Goal: Transaction & Acquisition: Purchase product/service

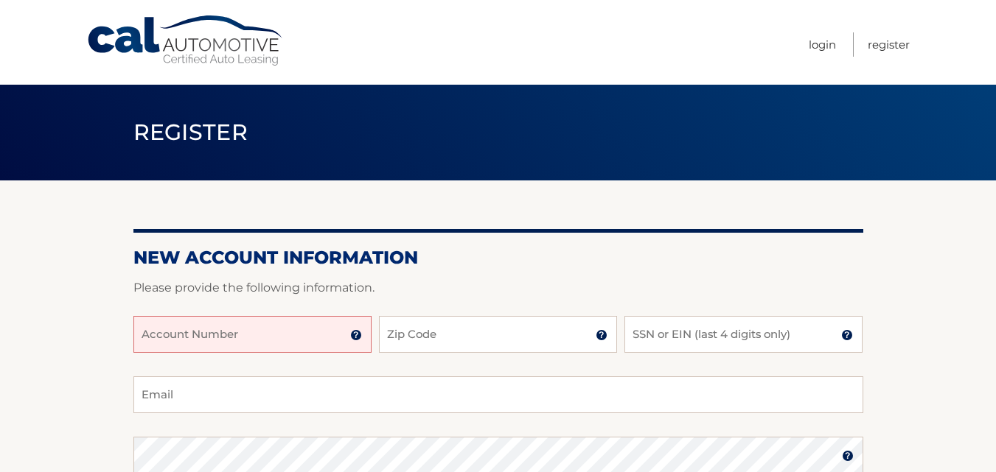
click at [312, 336] on input "Account Number" at bounding box center [252, 334] width 238 height 37
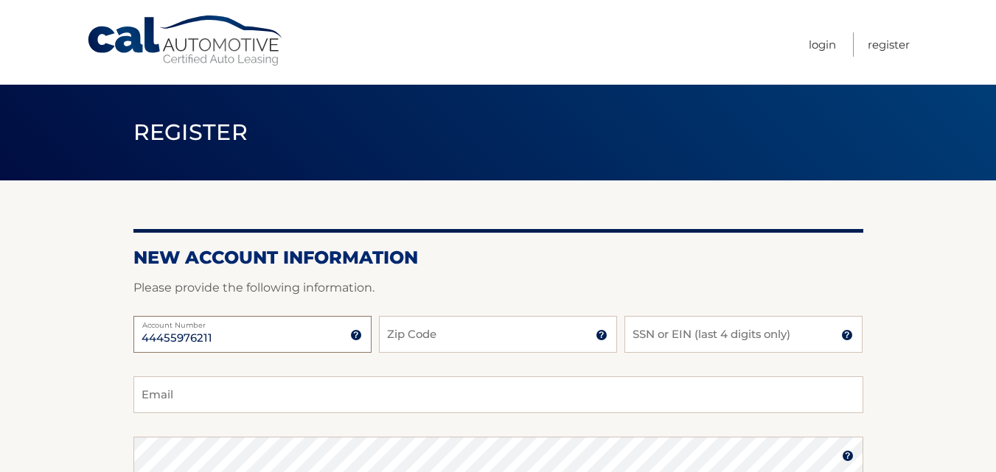
type input "44455976211"
type input "11733"
type input "1"
type input "2695"
type input "m"
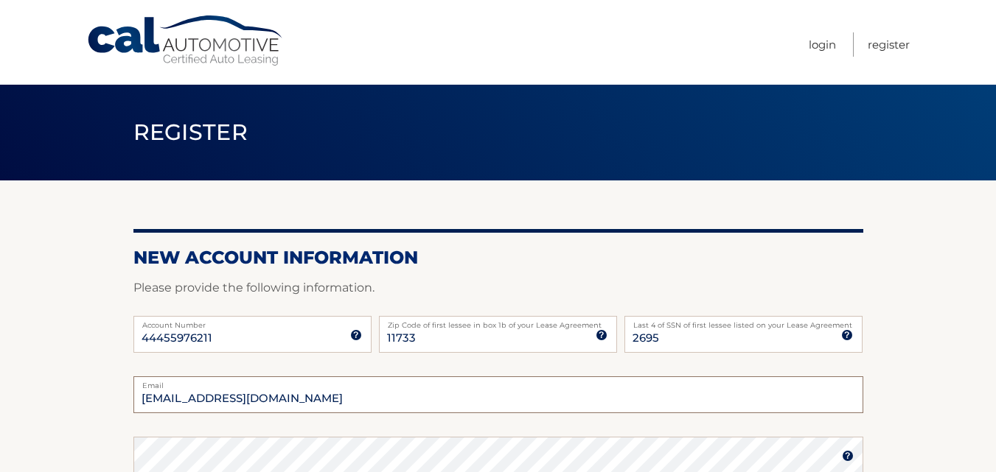
type input "[EMAIL_ADDRESS][DOMAIN_NAME]"
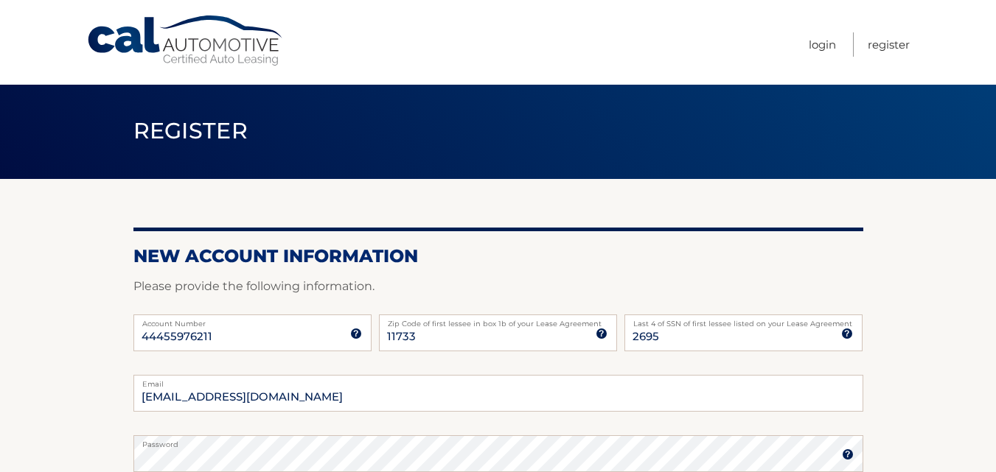
scroll to position [280, 0]
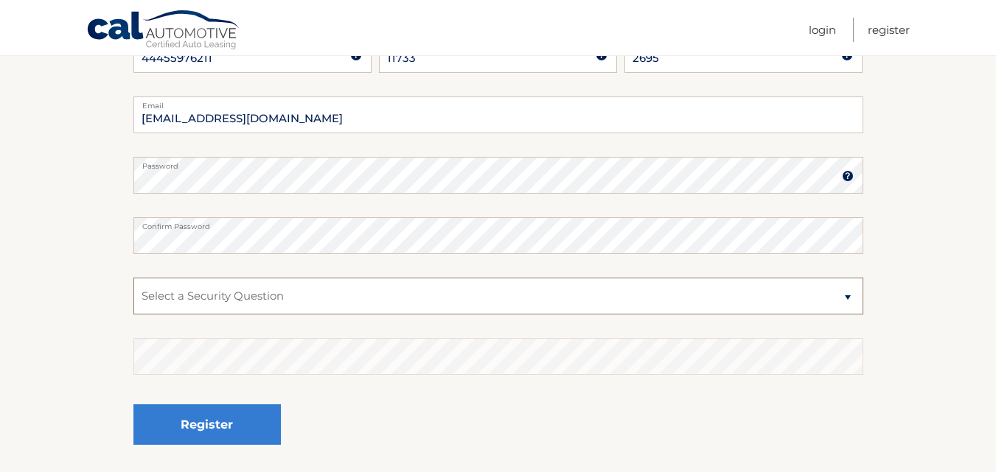
click at [319, 297] on select "Select a Security Question What was the name of your elementary school? What is…" at bounding box center [498, 296] width 730 height 37
select select "2"
click at [133, 278] on select "Select a Security Question What was the name of your elementary school? What is…" at bounding box center [498, 296] width 730 height 37
click at [133, 405] on button "Register" at bounding box center [206, 425] width 147 height 41
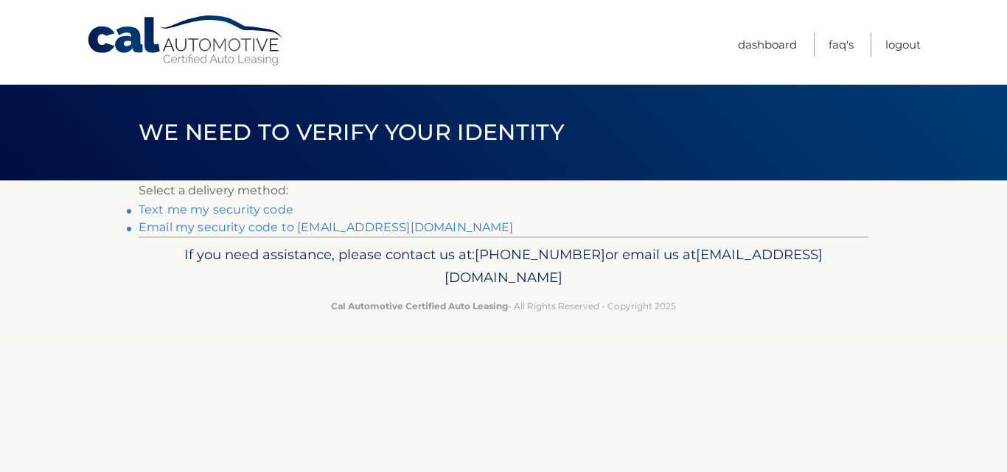
click at [265, 203] on link "Text me my security code" at bounding box center [216, 210] width 155 height 14
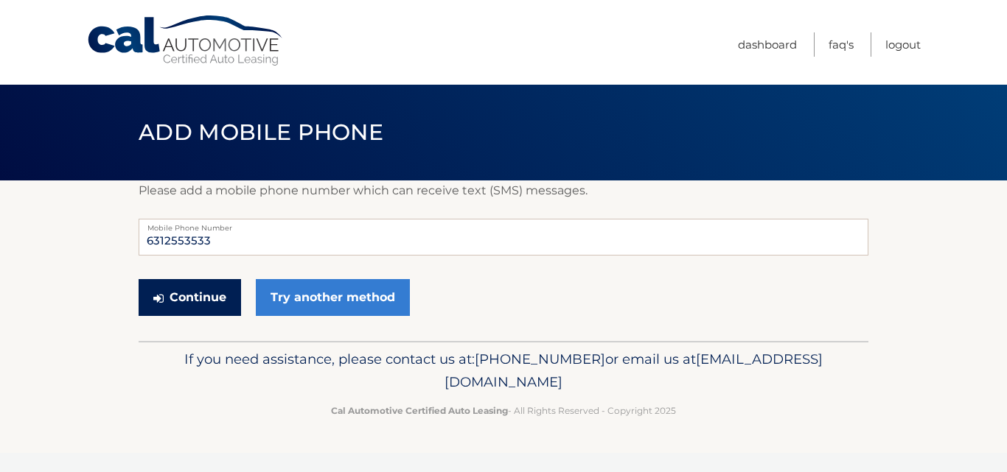
click at [205, 290] on button "Continue" at bounding box center [190, 297] width 102 height 37
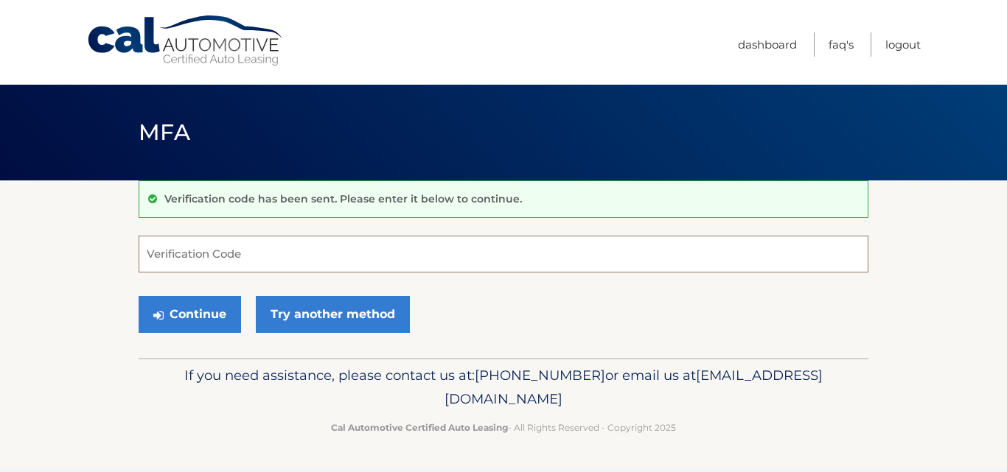
click at [210, 262] on input "Verification Code" at bounding box center [504, 254] width 730 height 37
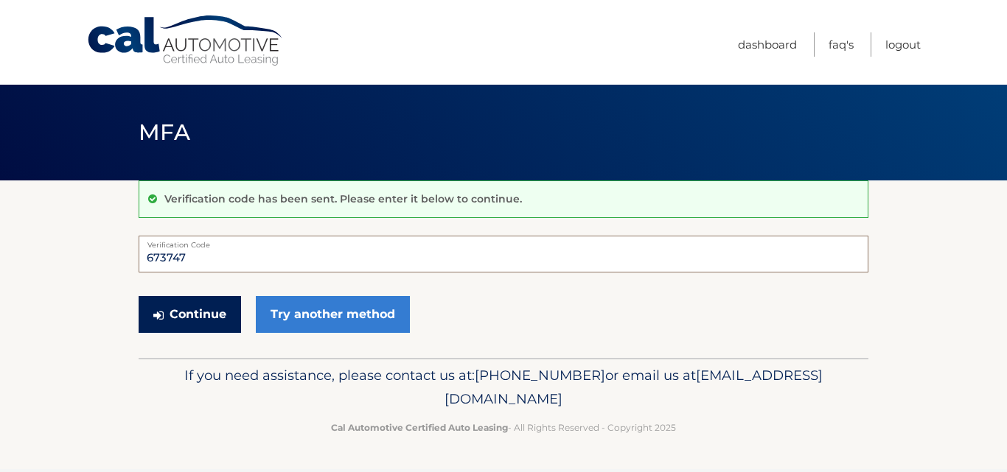
type input "673747"
click at [200, 313] on button "Continue" at bounding box center [190, 314] width 102 height 37
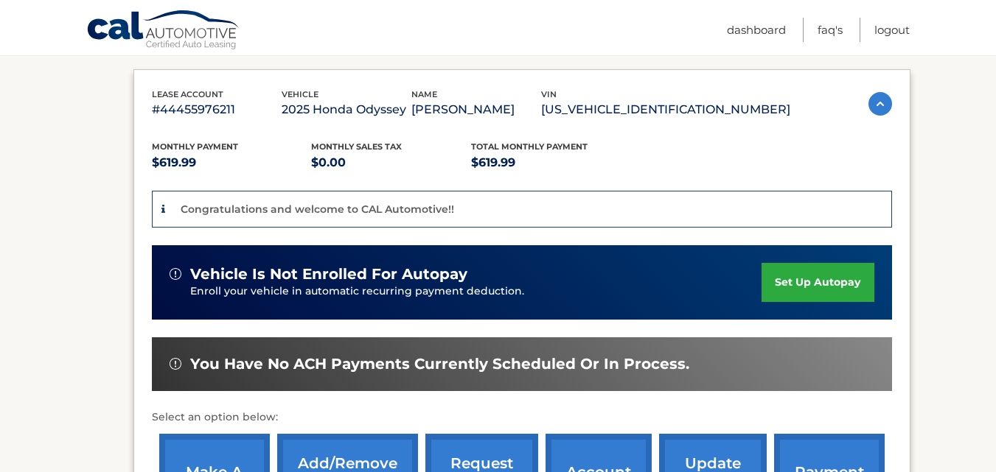
scroll to position [237, 0]
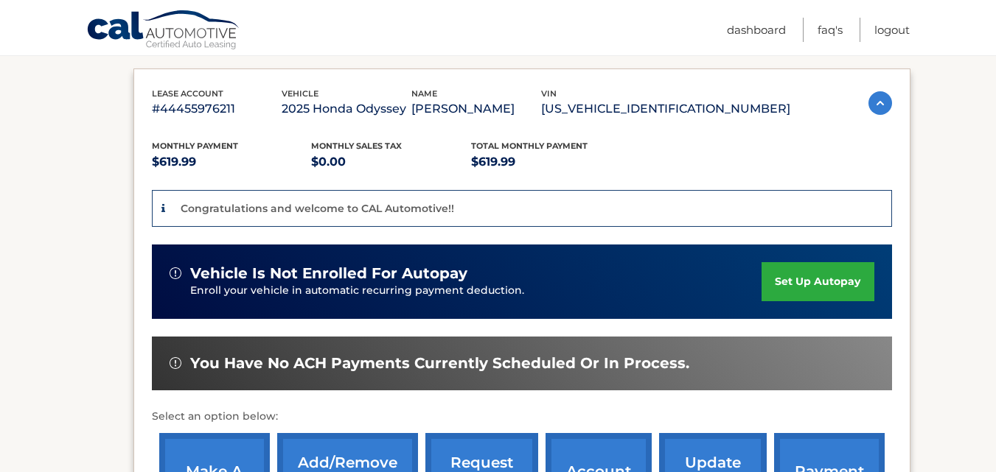
click at [831, 275] on link "set up autopay" at bounding box center [817, 281] width 112 height 39
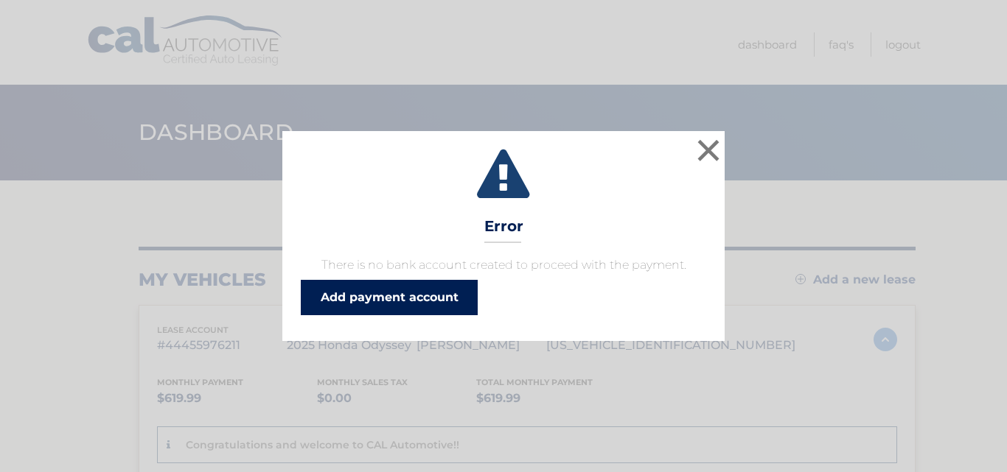
click at [433, 301] on link "Add payment account" at bounding box center [389, 297] width 177 height 35
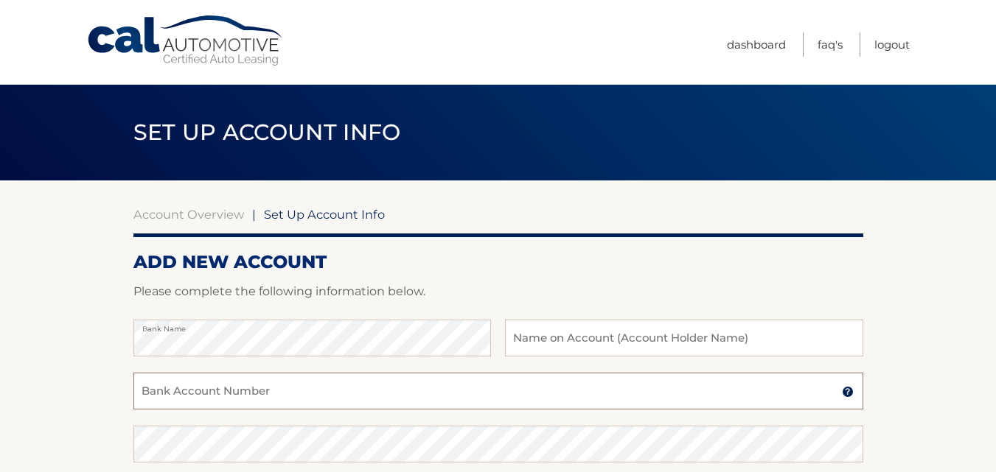
click at [313, 396] on input "Bank Account Number" at bounding box center [498, 391] width 730 height 37
click at [296, 396] on input "Bank Account Number" at bounding box center [498, 391] width 730 height 37
type input "935765896"
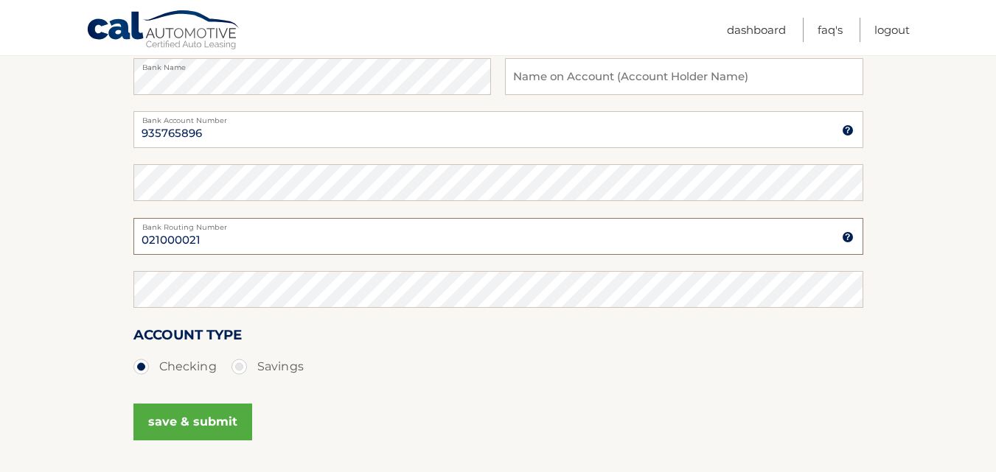
type input "021000021"
click at [204, 427] on button "save & submit" at bounding box center [192, 422] width 119 height 37
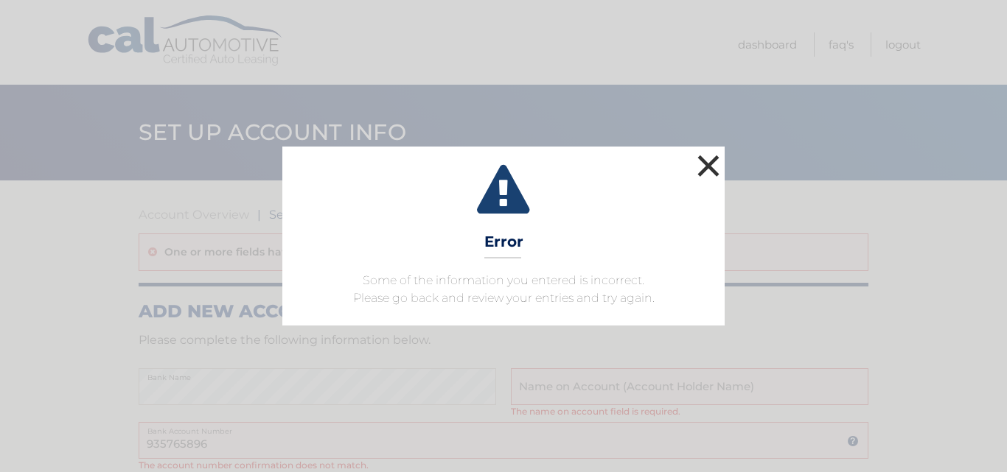
click at [716, 155] on button "×" at bounding box center [708, 165] width 29 height 29
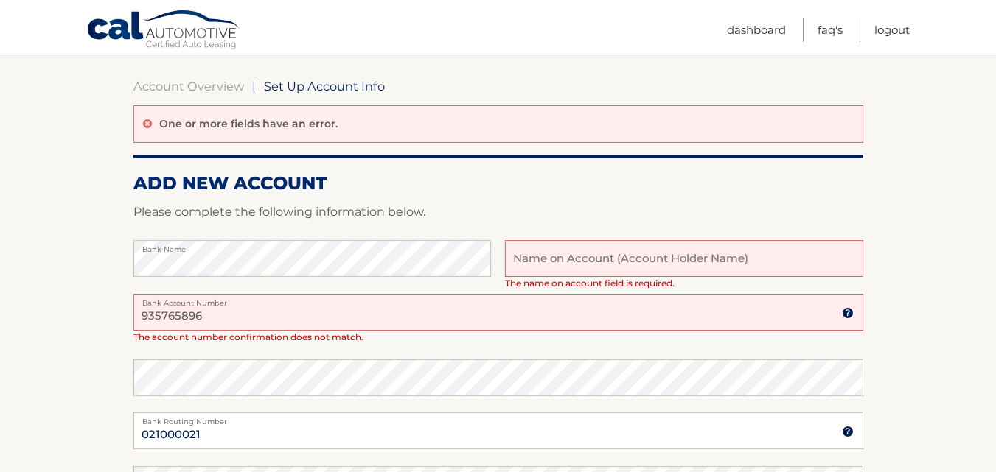
scroll to position [130, 0]
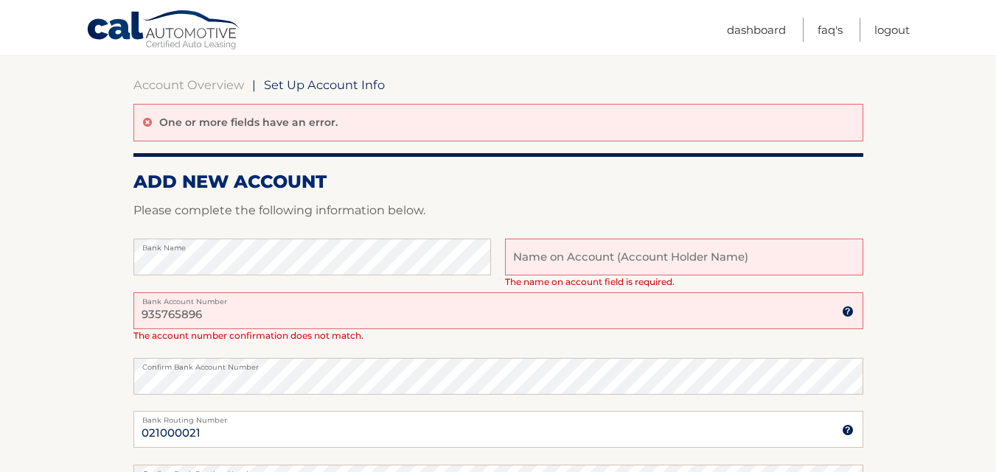
click at [614, 247] on input "text" at bounding box center [683, 257] width 357 height 37
type input "Michael Rizzo"
click at [727, 204] on p "Please complete the following information below." at bounding box center [498, 210] width 730 height 21
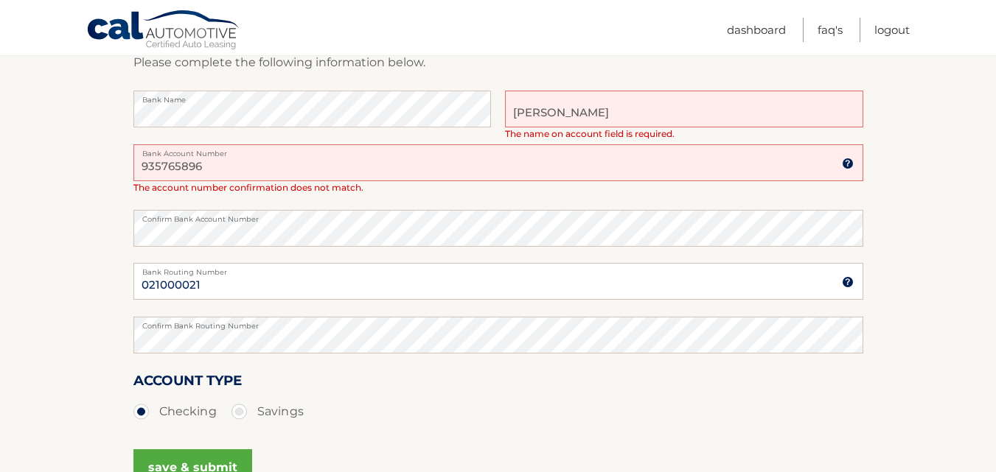
scroll to position [444, 0]
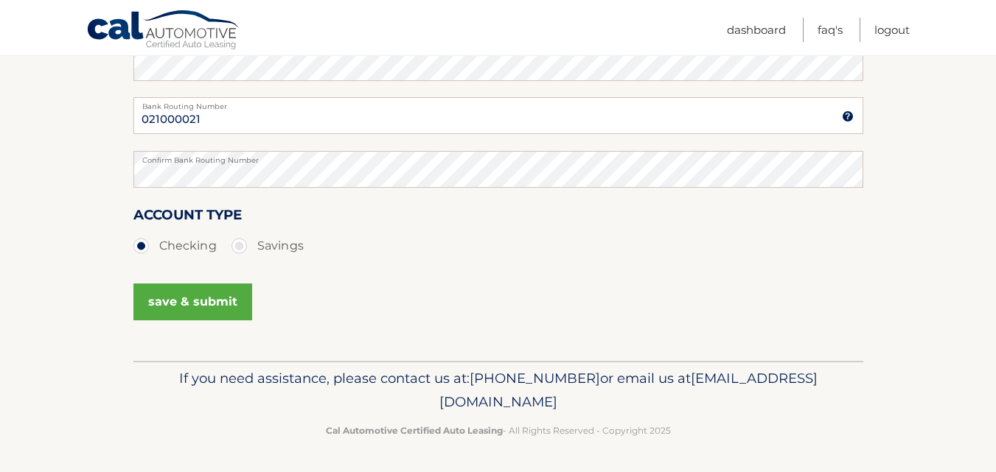
click at [223, 313] on button "save & submit" at bounding box center [192, 302] width 119 height 37
click at [184, 302] on button "save & submit" at bounding box center [192, 302] width 119 height 37
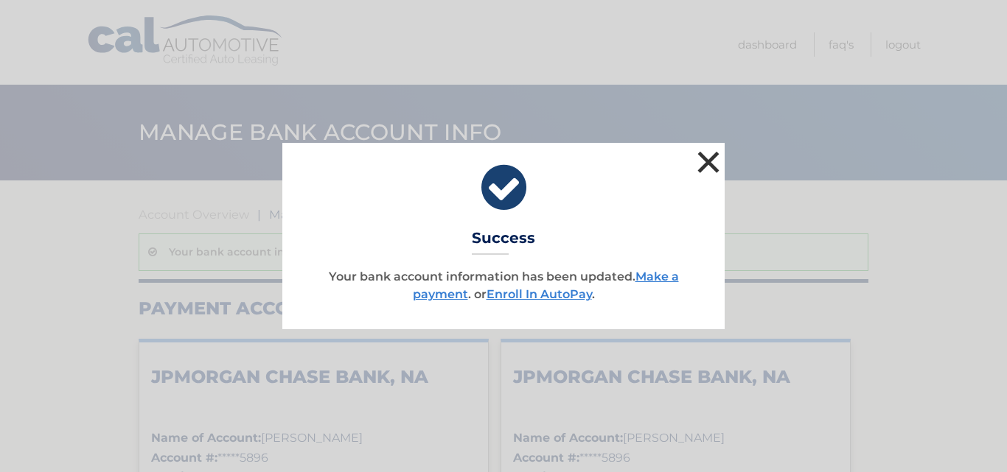
click at [711, 156] on button "×" at bounding box center [708, 161] width 29 height 29
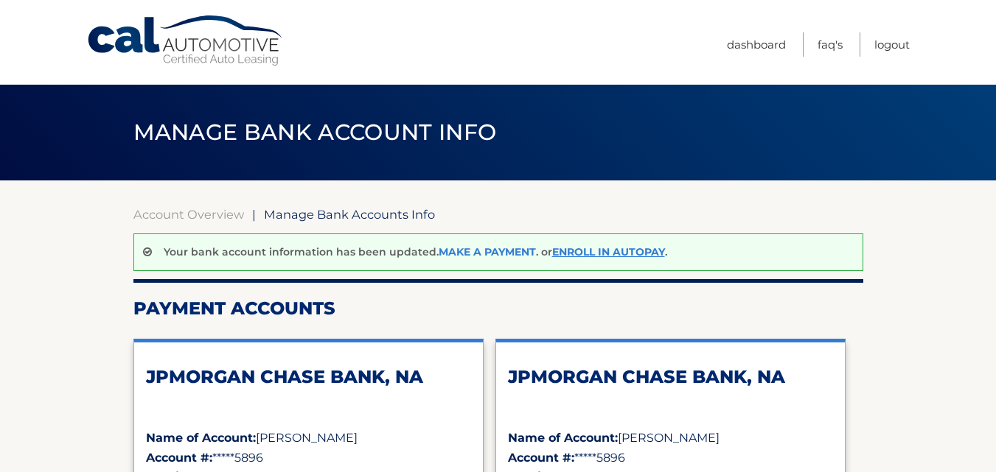
click at [471, 247] on link "Make a payment" at bounding box center [487, 251] width 97 height 13
drag, startPoint x: 471, startPoint y: 247, endPoint x: 519, endPoint y: 235, distance: 49.3
click at [503, 238] on div "Your bank account information has been updated. Make a payment . or Enroll In A…" at bounding box center [498, 253] width 730 height 38
click at [602, 260] on div "Your bank account information has been updated. Make a payment . or Enroll In A…" at bounding box center [498, 253] width 730 height 38
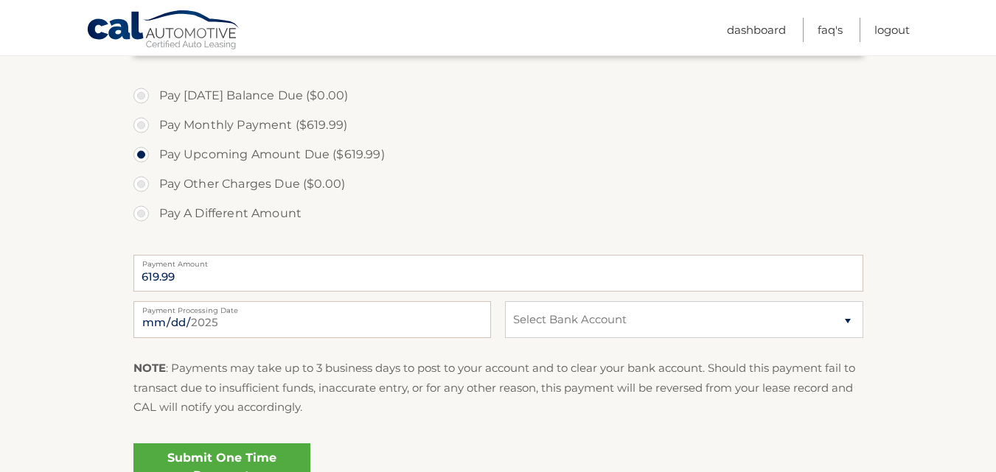
scroll to position [437, 0]
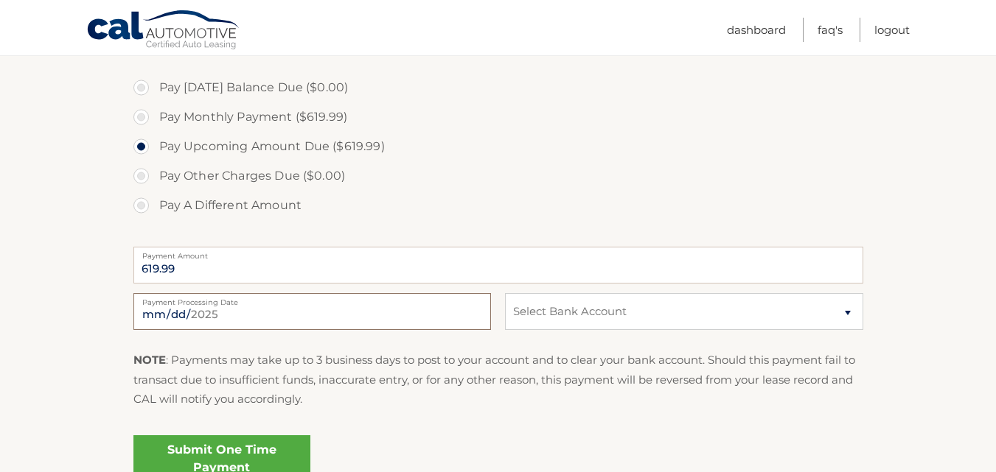
click at [169, 315] on input "[DATE]" at bounding box center [311, 311] width 357 height 37
type input "[DATE]"
click at [579, 327] on select "Select Bank Account Checking JPMORGAN CHASE BANK, NA *****5896 Checking JPMORGA…" at bounding box center [683, 311] width 357 height 37
select select "ZDkyMWVhZDYtYzAxMy00MjU1LWFmNmEtNzNlOTkwYWUzNzMy"
click at [505, 293] on select "Select Bank Account Checking JPMORGAN CHASE BANK, NA *****5896 Checking JPMORGA…" at bounding box center [683, 311] width 357 height 37
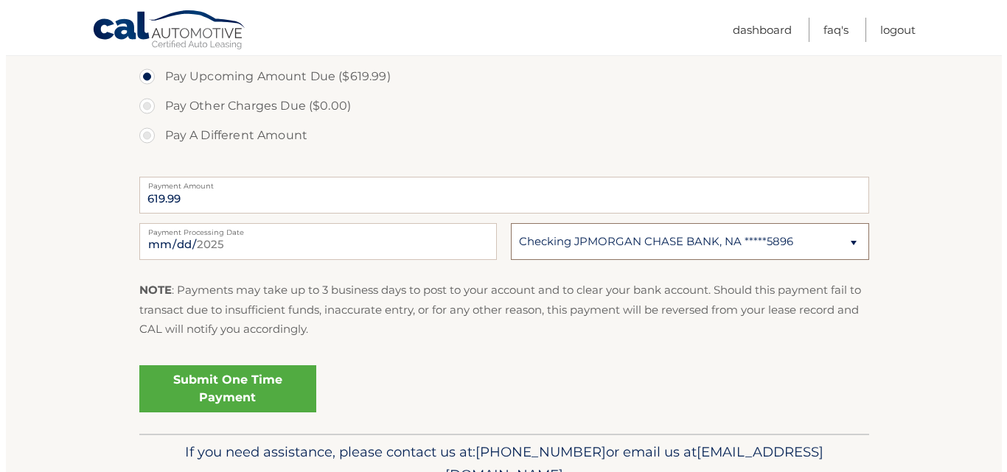
scroll to position [511, 0]
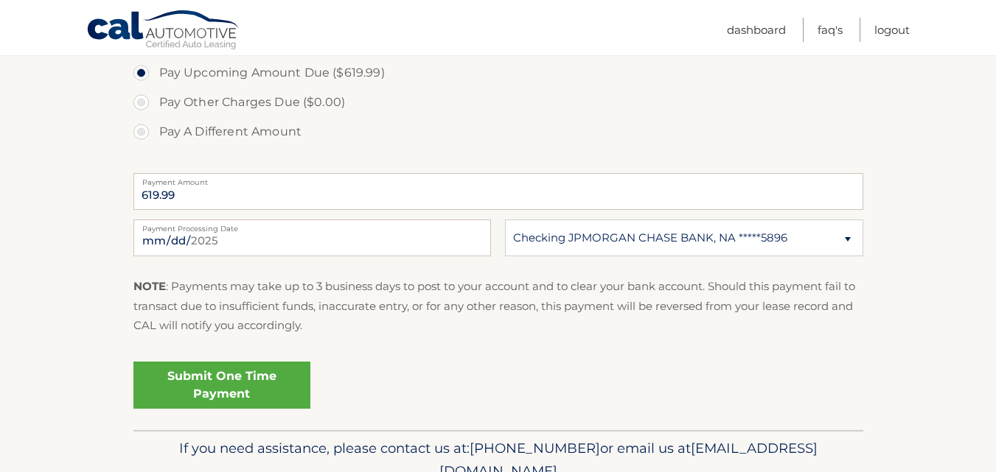
click at [182, 388] on link "Submit One Time Payment" at bounding box center [221, 385] width 177 height 47
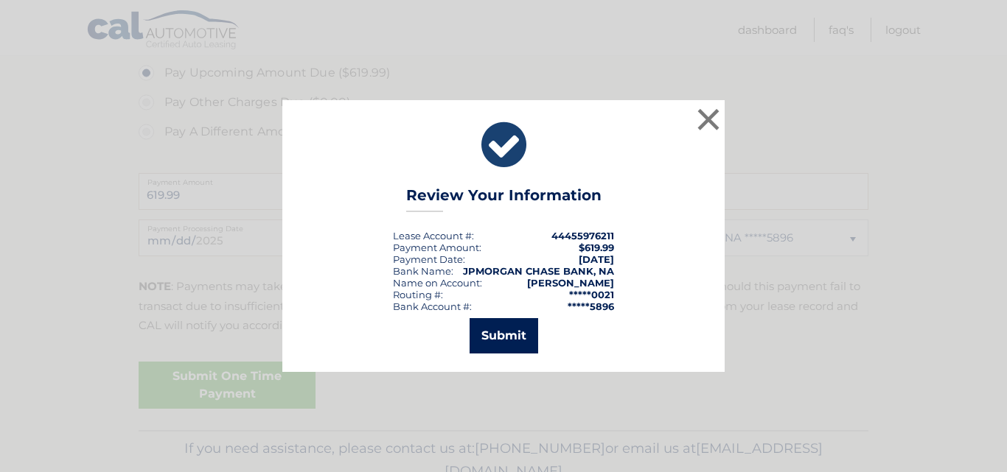
click at [499, 339] on button "Submit" at bounding box center [503, 335] width 69 height 35
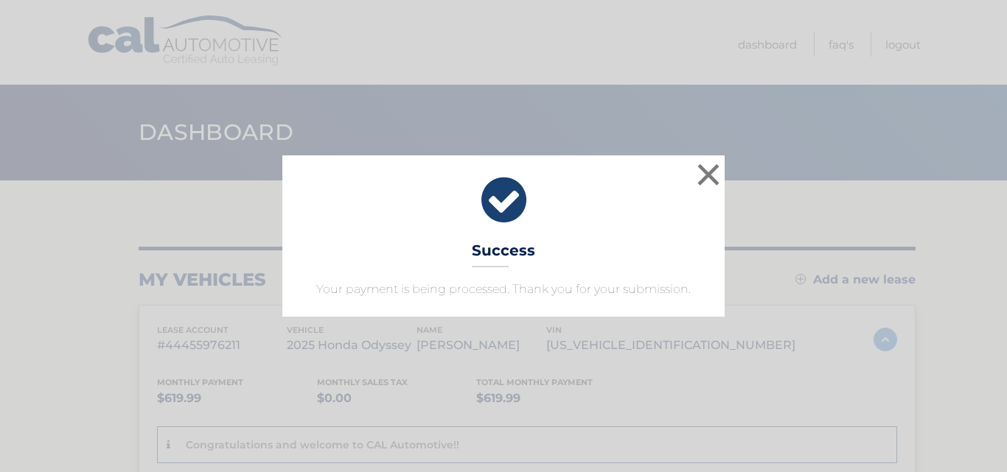
click at [436, 209] on icon at bounding box center [503, 200] width 405 height 53
click at [707, 178] on button "×" at bounding box center [708, 174] width 29 height 29
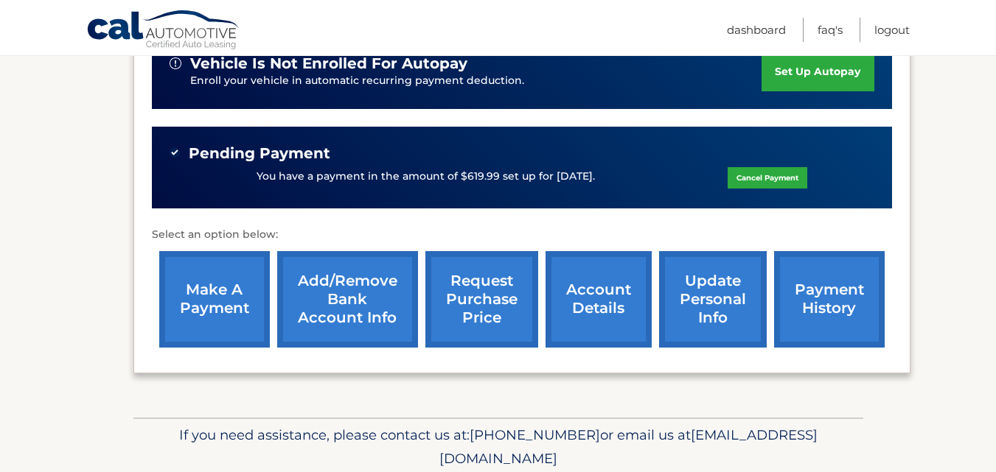
scroll to position [447, 0]
